Goal: Task Accomplishment & Management: Use online tool/utility

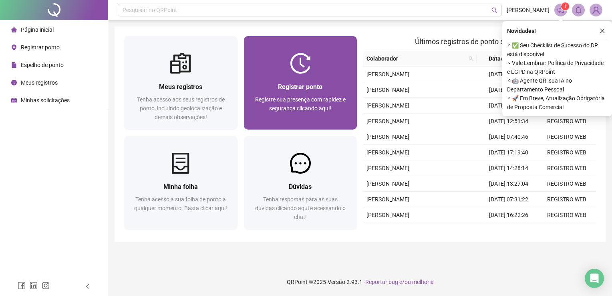
click at [280, 105] on span "Registre sua presença com rapidez e segurança clicando aqui!" at bounding box center [300, 103] width 91 height 15
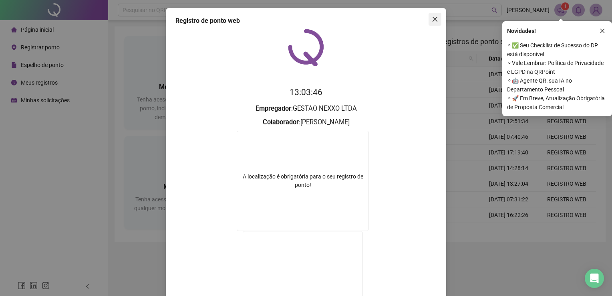
click at [429, 22] on span "Close" at bounding box center [435, 19] width 13 height 6
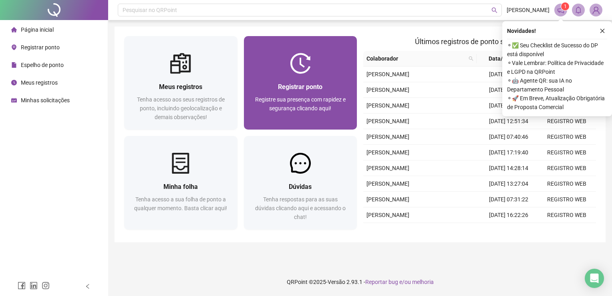
click at [292, 101] on span "Registre sua presença com rapidez e segurança clicando aqui!" at bounding box center [300, 103] width 91 height 15
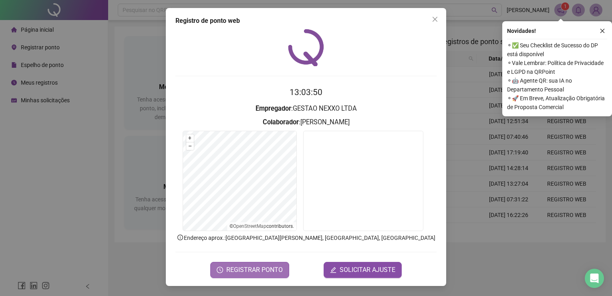
click at [240, 275] on button "REGISTRAR PONTO" at bounding box center [249, 270] width 79 height 16
